Goal: Task Accomplishment & Management: Complete application form

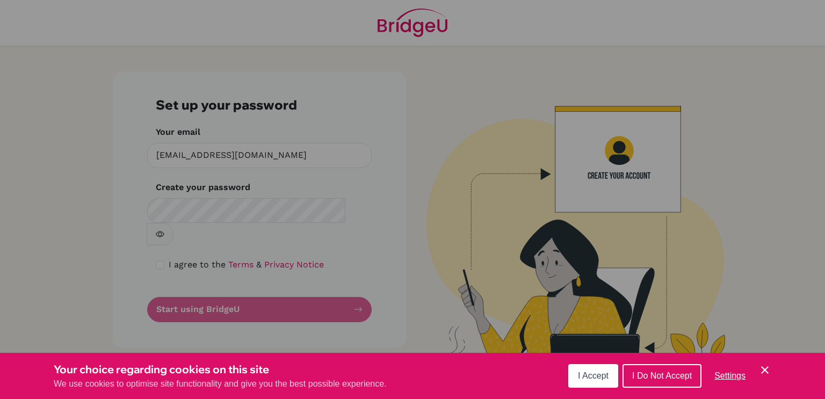
click at [231, 206] on div "Cookie Preferences" at bounding box center [412, 199] width 825 height 399
click at [287, 198] on div "Cookie Preferences" at bounding box center [412, 199] width 825 height 399
click at [271, 215] on div "Cookie Preferences" at bounding box center [412, 199] width 825 height 399
click at [599, 371] on span "I Accept" at bounding box center [593, 375] width 31 height 9
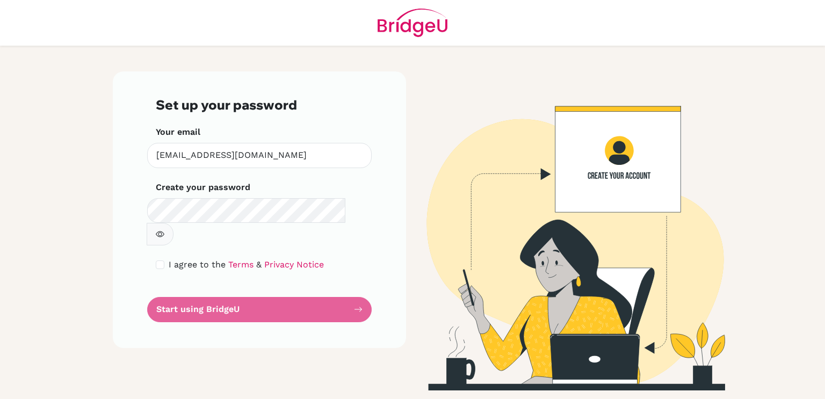
click at [173, 223] on button "button" at bounding box center [160, 234] width 27 height 23
click at [162, 260] on input "checkbox" at bounding box center [160, 264] width 9 height 9
checkbox input "true"
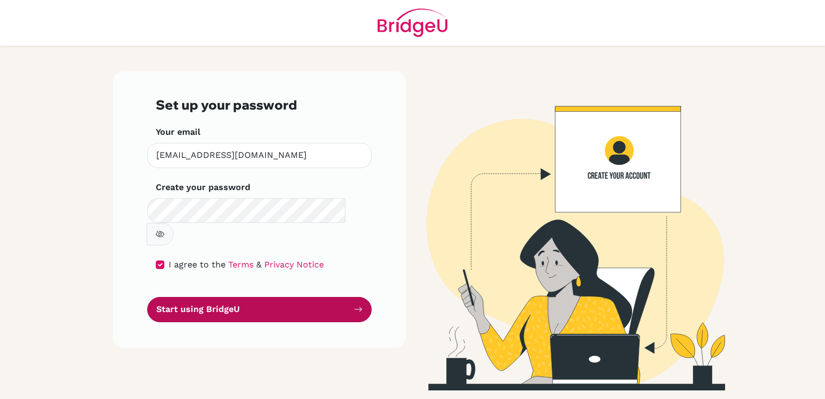
click at [189, 297] on button "Start using BridgeU" at bounding box center [259, 309] width 224 height 25
click at [245, 297] on button "Start using BridgeU" at bounding box center [259, 309] width 224 height 25
click at [360, 305] on icon "submit" at bounding box center [358, 309] width 9 height 9
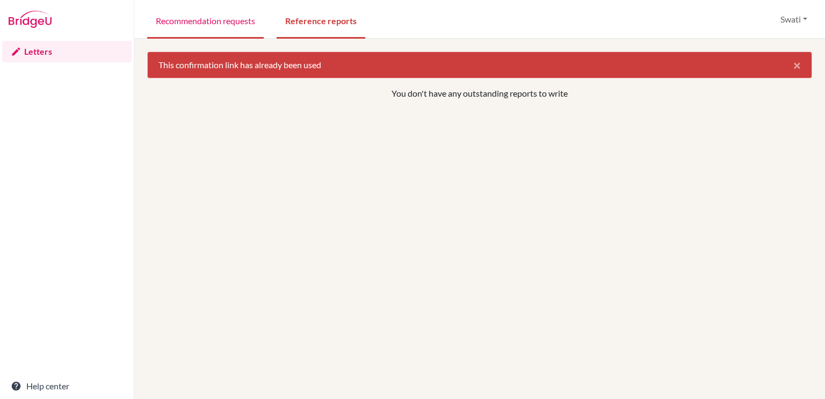
click at [214, 24] on link "Recommendation requests" at bounding box center [205, 20] width 116 height 37
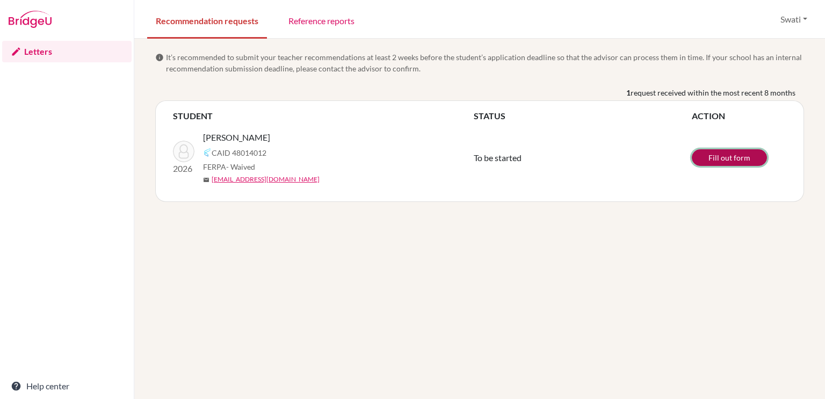
click at [729, 161] on link "Fill out form" at bounding box center [728, 157] width 75 height 17
click at [716, 161] on link "Fill out form" at bounding box center [728, 157] width 75 height 17
click at [454, 242] on div "info It’s recommended to submit your teacher recommendations at least 2 weeks b…" at bounding box center [479, 219] width 690 height 360
click at [705, 156] on link "Fill out form" at bounding box center [728, 157] width 75 height 17
